Goal: Task Accomplishment & Management: Manage account settings

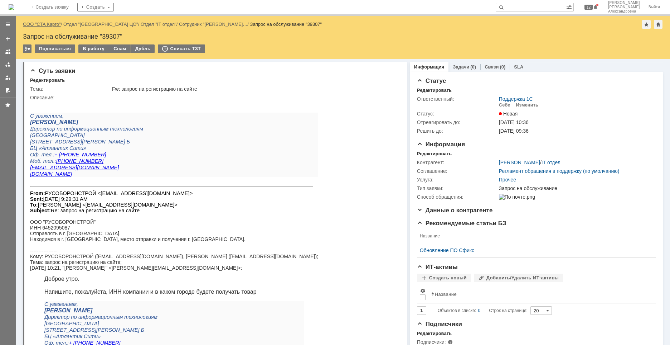
click at [45, 23] on link "ООО "СТА Карго"" at bounding box center [42, 23] width 38 height 5
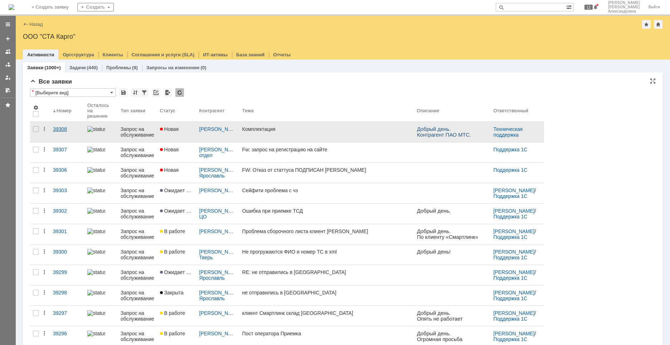
click at [68, 136] on link "39308" at bounding box center [67, 132] width 34 height 20
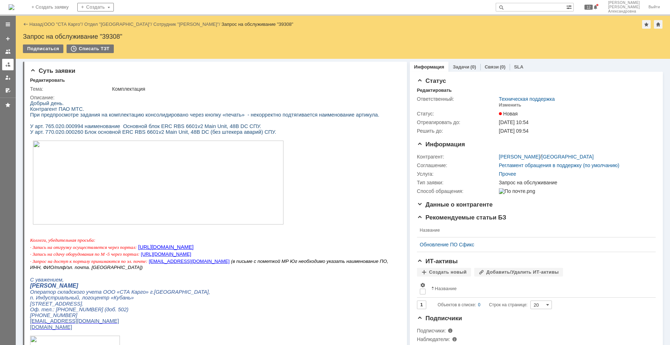
click at [10, 67] on div at bounding box center [8, 65] width 6 height 6
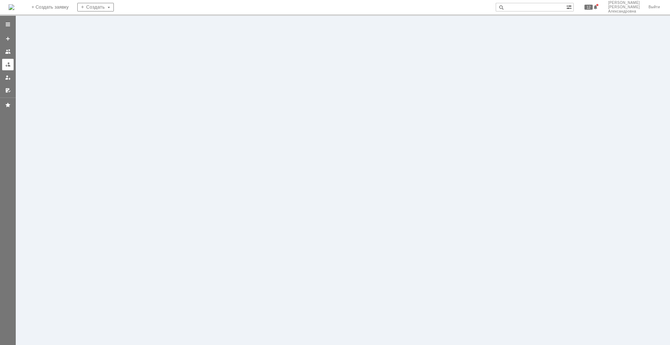
click at [8, 64] on div at bounding box center [8, 65] width 6 height 6
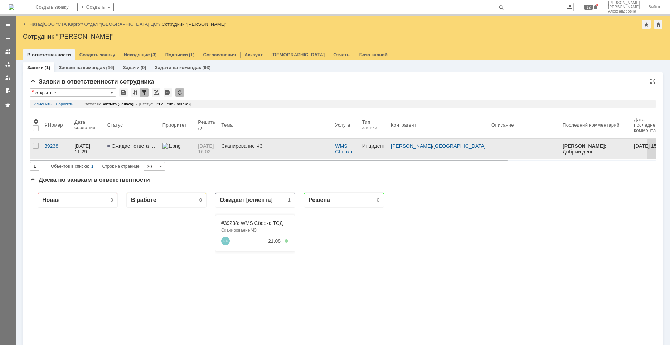
click at [53, 154] on link "39238" at bounding box center [57, 149] width 30 height 20
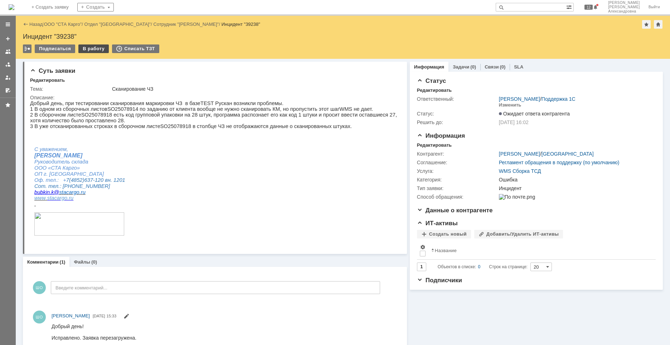
click at [91, 51] on div "В работу" at bounding box center [93, 48] width 30 height 9
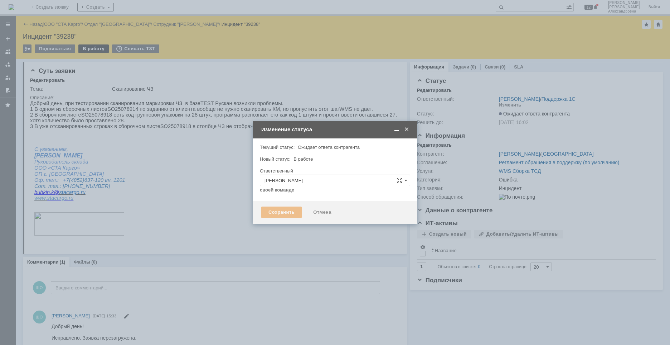
type input "Ошибка"
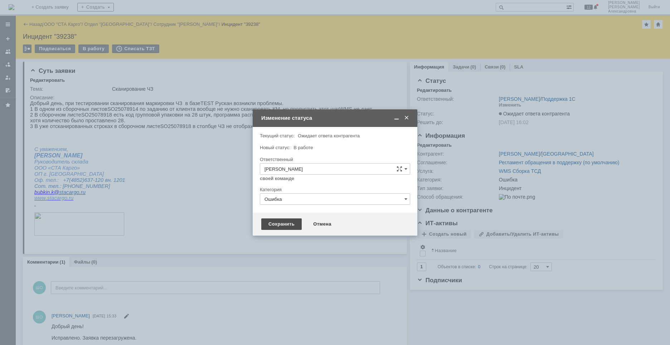
click at [270, 222] on div "Сохранить" at bounding box center [281, 223] width 40 height 11
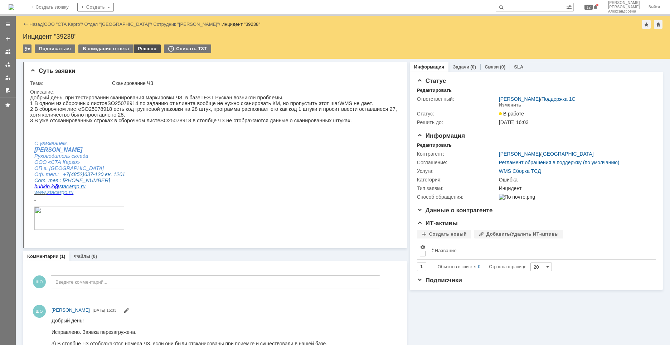
click at [143, 48] on div "Решено" at bounding box center [147, 48] width 27 height 9
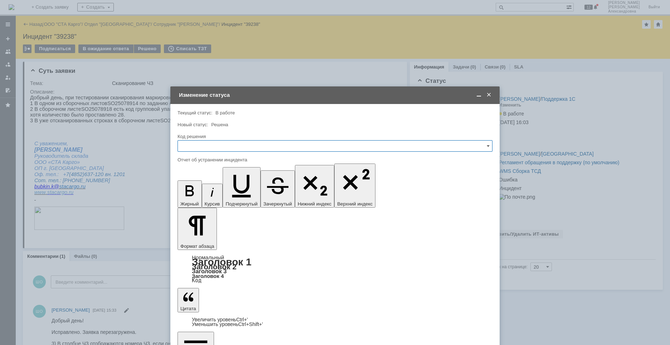
click at [207, 148] on input "text" at bounding box center [335, 145] width 315 height 11
click at [201, 239] on span "Решено" at bounding box center [335, 242] width 306 height 6
type input "Решено"
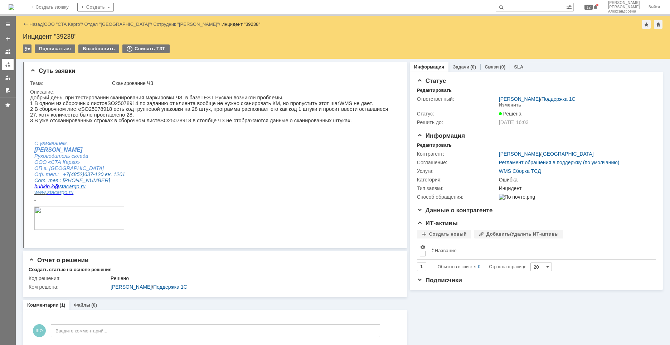
click at [10, 65] on div at bounding box center [8, 65] width 6 height 6
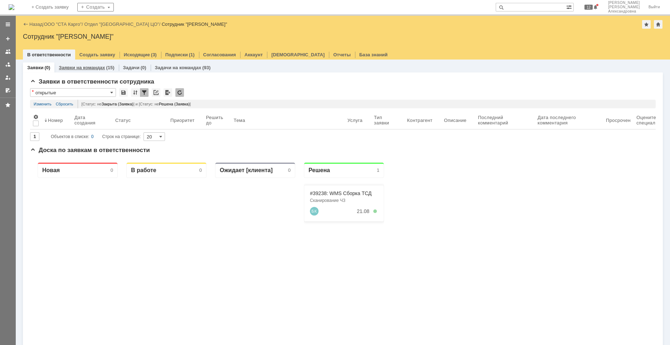
click at [89, 66] on link "Заявки на командах" at bounding box center [82, 67] width 46 height 5
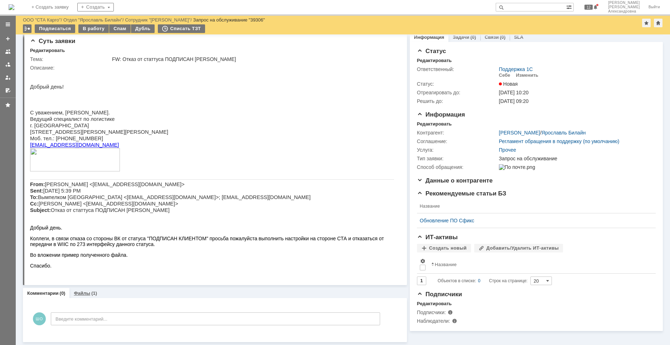
scroll to position [6, 0]
click at [88, 292] on link "Файлы" at bounding box center [82, 292] width 16 height 5
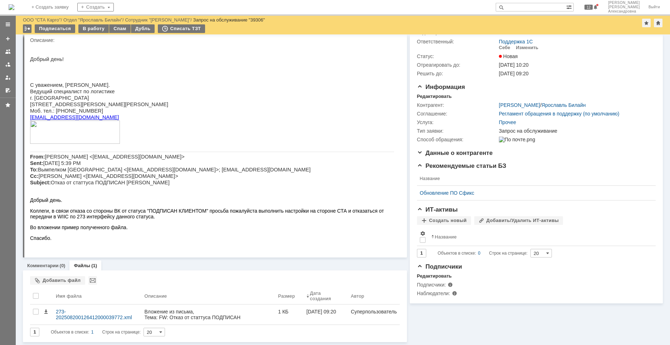
scroll to position [33, 0]
click at [10, 66] on div at bounding box center [8, 65] width 6 height 6
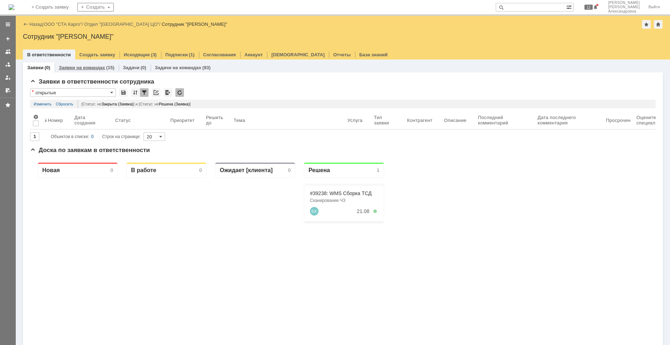
click at [107, 64] on div "Заявки на командах (15)" at bounding box center [86, 67] width 64 height 10
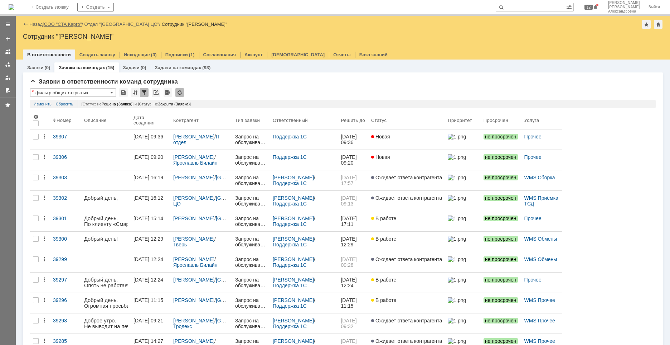
click at [62, 25] on link "ООО "СТА Карго"" at bounding box center [63, 23] width 38 height 5
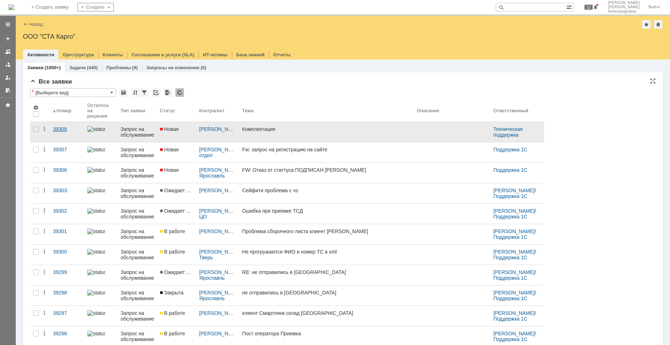
click at [80, 136] on link "39308" at bounding box center [67, 132] width 34 height 20
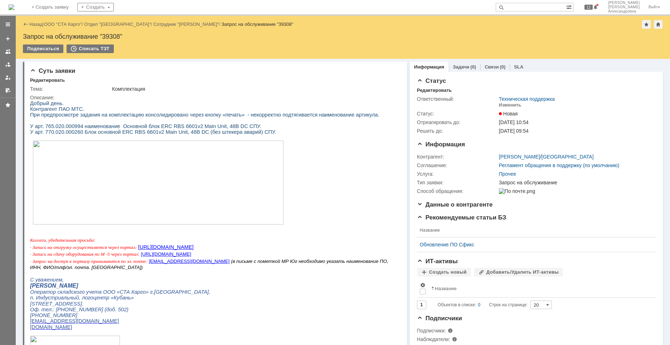
click at [65, 158] on img at bounding box center [158, 182] width 251 height 84
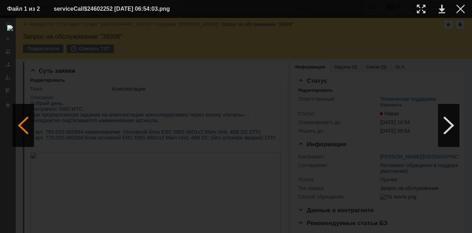
click at [23, 128] on div at bounding box center [23, 125] width 21 height 43
click at [449, 125] on div at bounding box center [448, 125] width 21 height 43
click at [462, 10] on div at bounding box center [460, 9] width 9 height 9
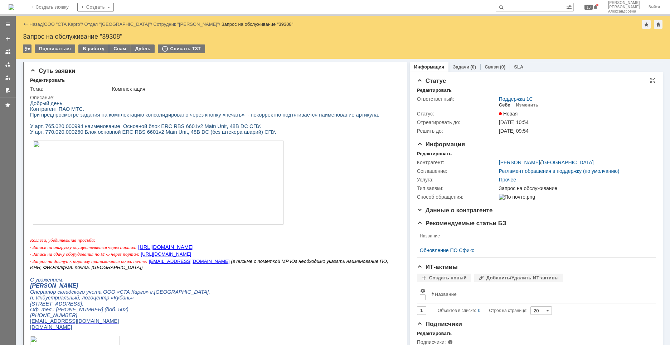
click at [472, 105] on div "Себе" at bounding box center [504, 105] width 11 height 6
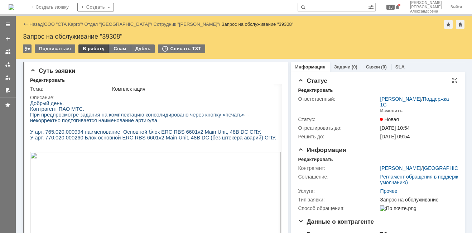
click at [89, 49] on div "В работу" at bounding box center [93, 48] width 30 height 9
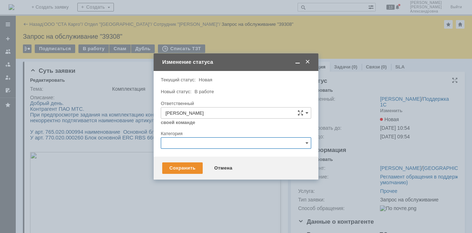
click at [183, 140] on input "text" at bounding box center [236, 142] width 150 height 11
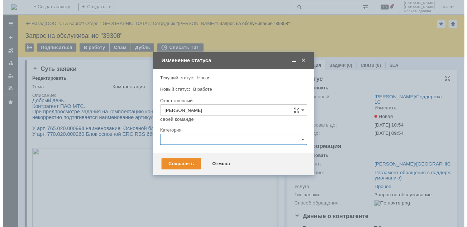
scroll to position [18, 0]
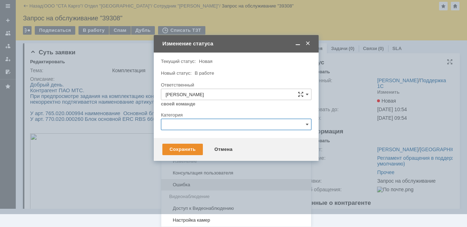
click at [192, 183] on span "Ошибка" at bounding box center [235, 185] width 141 height 6
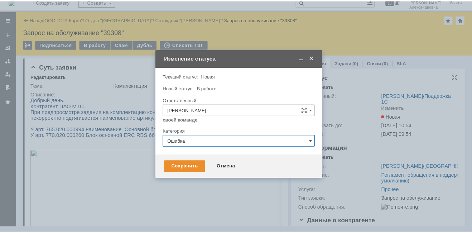
scroll to position [0, 0]
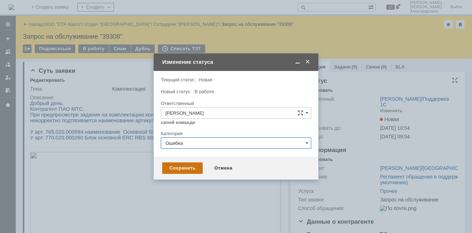
type input "Ошибка"
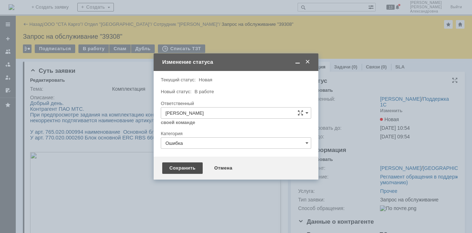
click at [190, 169] on div "Сохранить" at bounding box center [182, 167] width 40 height 11
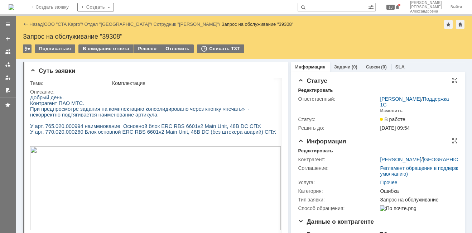
click at [318, 154] on div "Редактировать" at bounding box center [315, 151] width 35 height 6
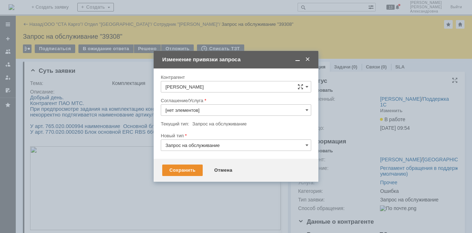
type input "Прочее"
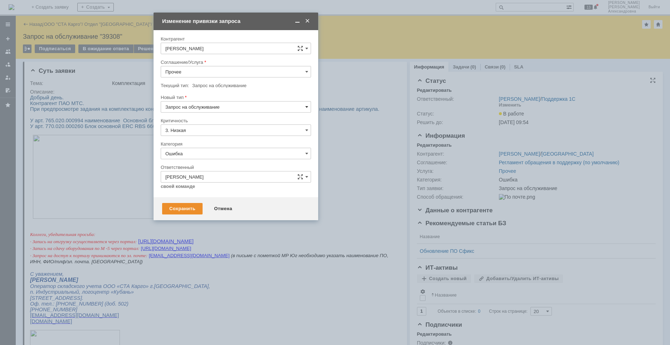
click at [306, 108] on span at bounding box center [306, 107] width 3 height 6
click at [216, 141] on span "Инцидент" at bounding box center [235, 144] width 141 height 6
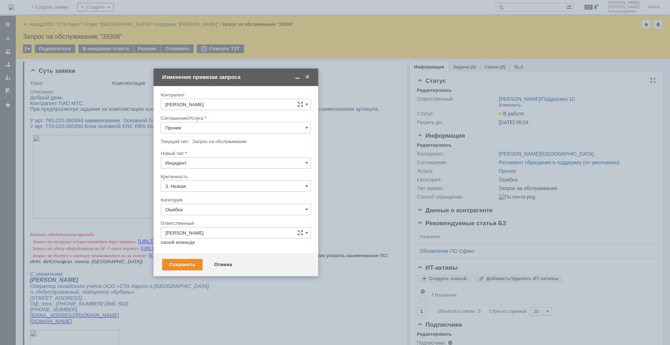
type input "Инцидент"
click at [311, 131] on input "Прочее" at bounding box center [236, 127] width 150 height 11
click at [207, 206] on span "WMS Комплектация" at bounding box center [235, 204] width 141 height 6
type input "WMS Комплектация"
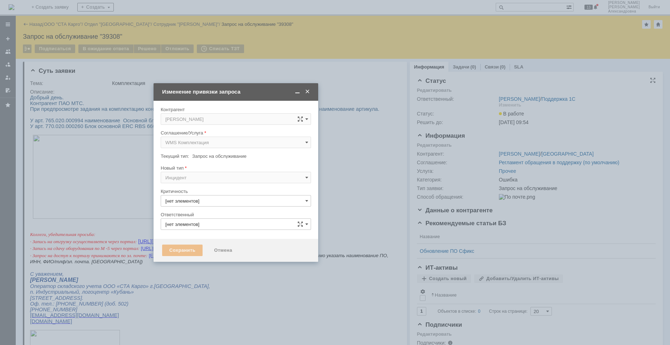
type input "3. Низкая"
type input "[PERSON_NAME]"
type input "Ошибка"
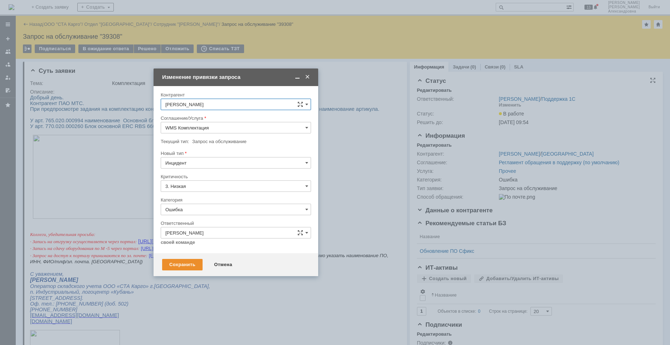
type input "WMS Комплектация"
click at [192, 232] on div "Сохранить" at bounding box center [182, 264] width 40 height 11
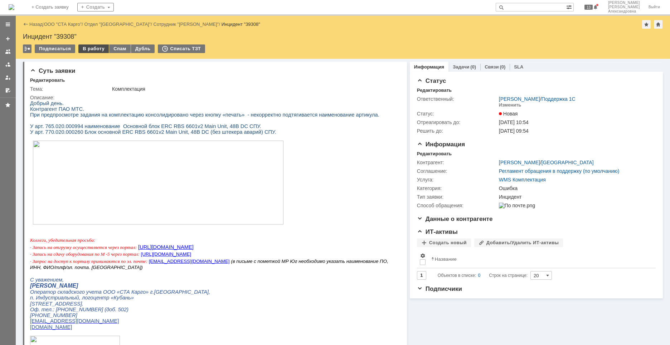
click at [92, 50] on div "В работу" at bounding box center [93, 48] width 30 height 9
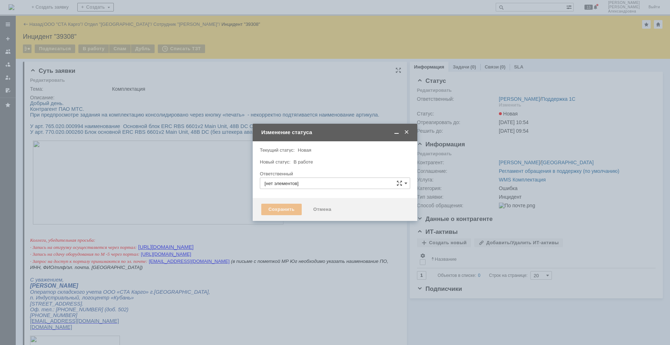
type input "[PERSON_NAME]"
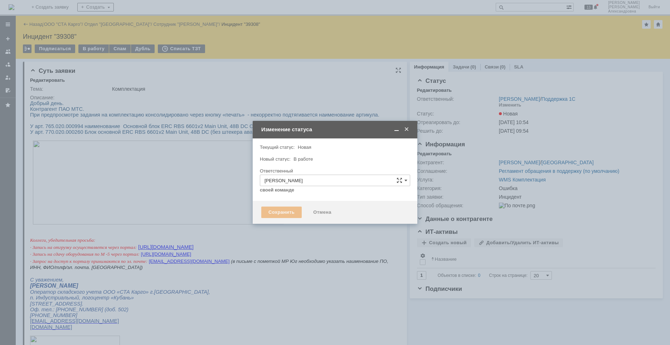
type input "Ошибка"
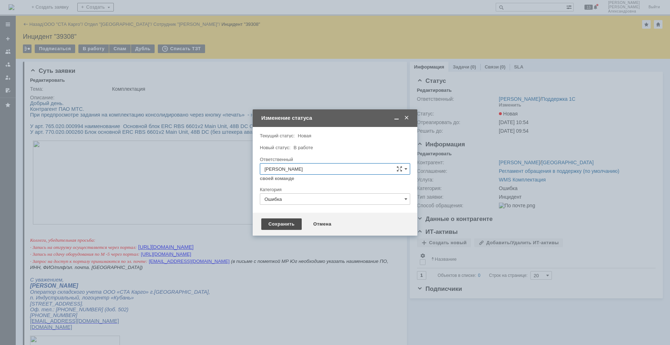
click at [279, 227] on div "Сохранить" at bounding box center [281, 223] width 40 height 11
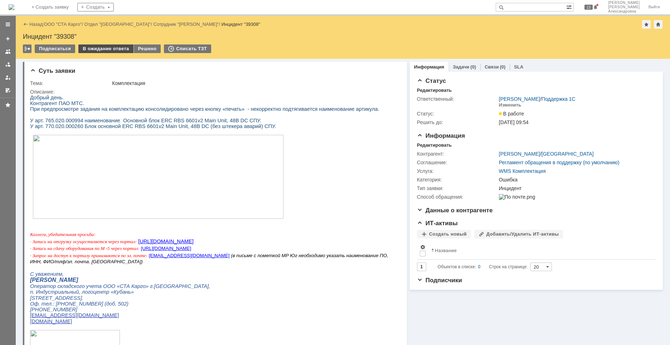
click at [114, 50] on div "В ожидание ответа" at bounding box center [105, 48] width 55 height 9
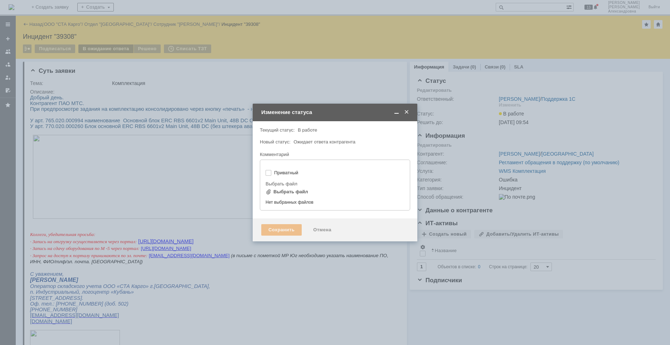
type input "[не указано]"
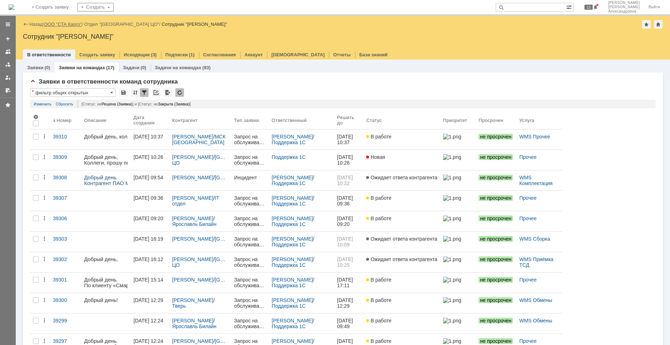
click at [62, 25] on link "ООО "СТА Карго"" at bounding box center [63, 23] width 38 height 5
